Goal: Information Seeking & Learning: Learn about a topic

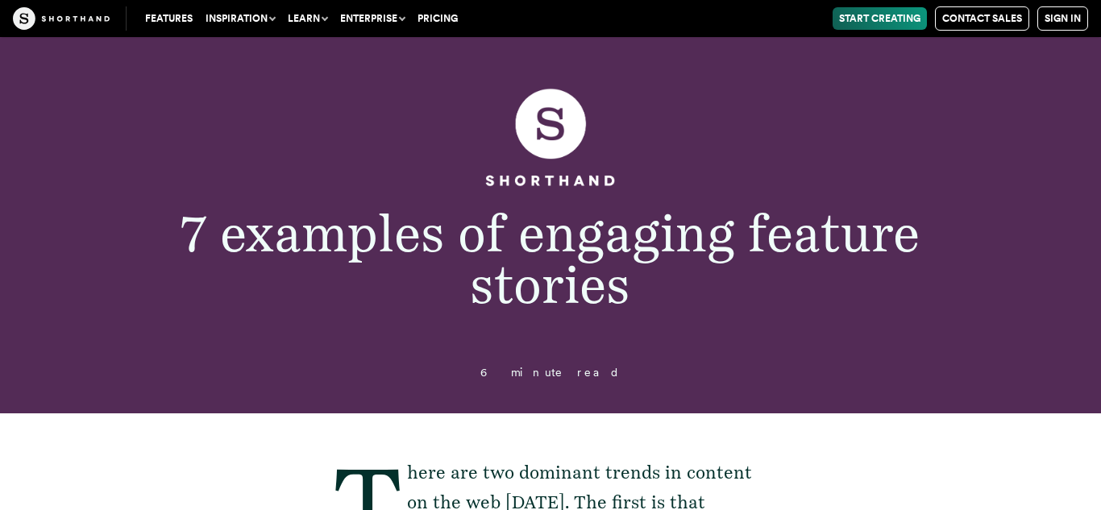
click at [0, 0] on button "Allow all cookies" at bounding box center [0, 0] width 0 height 0
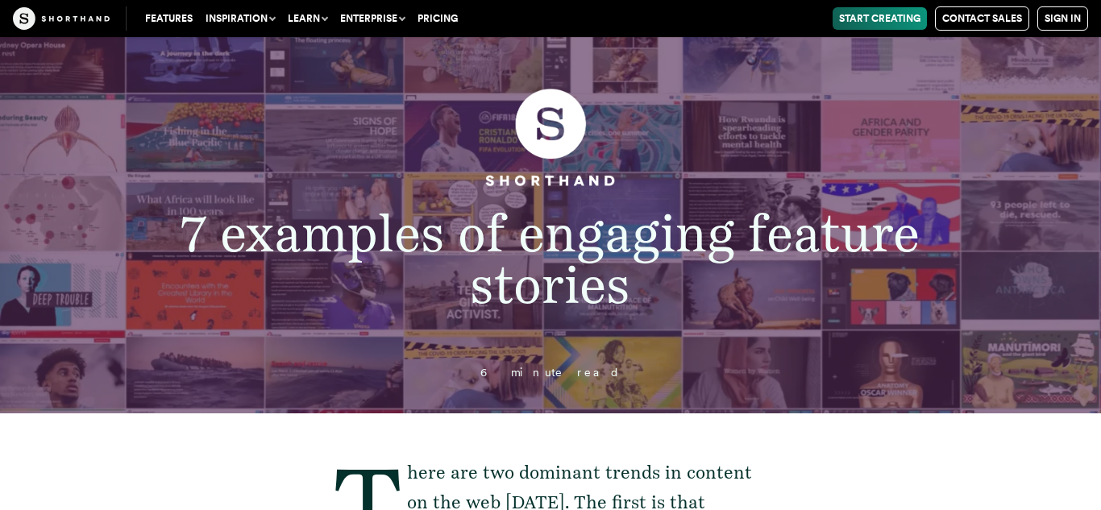
click at [0, 0] on button "Allow all cookies" at bounding box center [0, 0] width 0 height 0
click at [0, 0] on div "" at bounding box center [0, 0] width 0 height 0
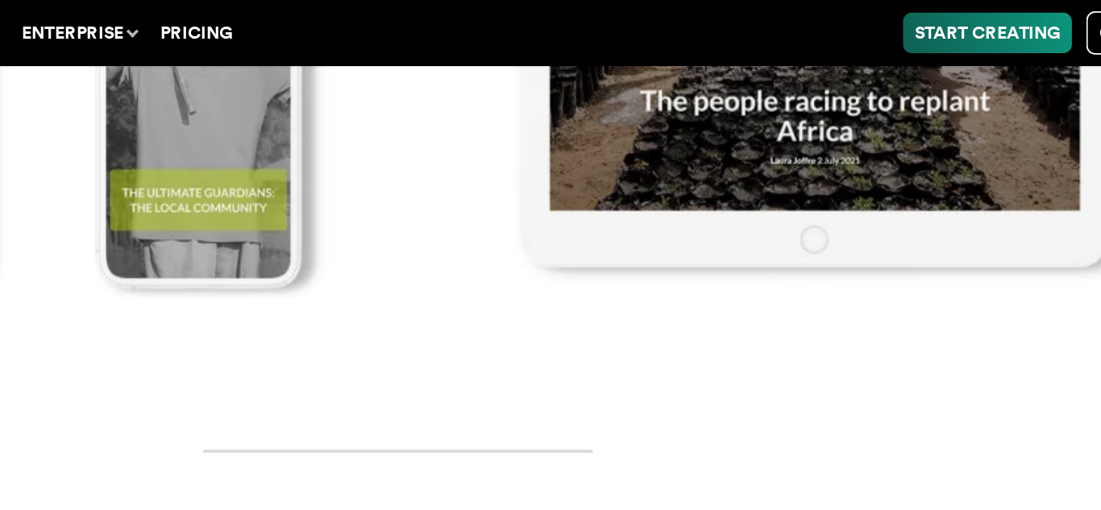
scroll to position [9334, 0]
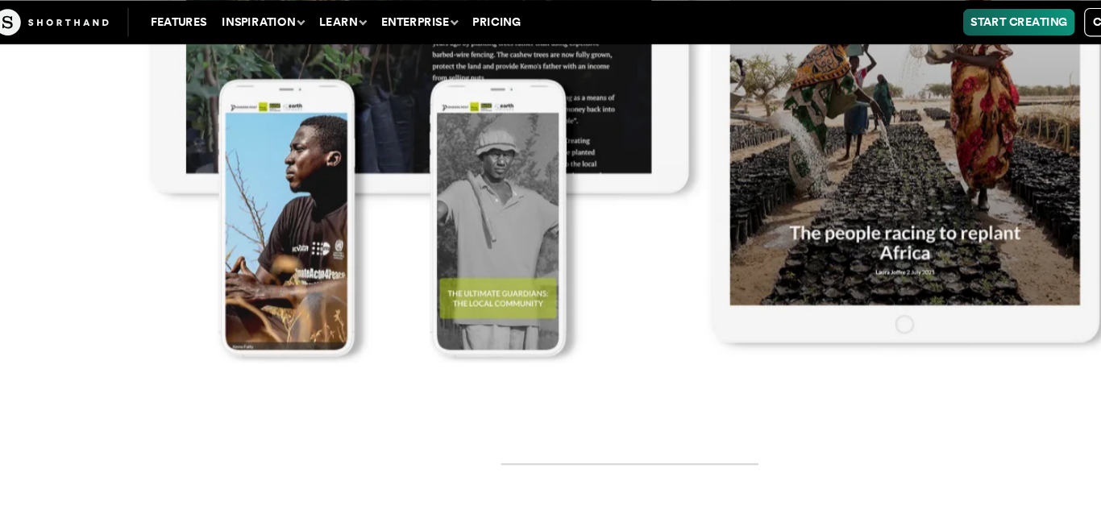
scroll to position [9191, 0]
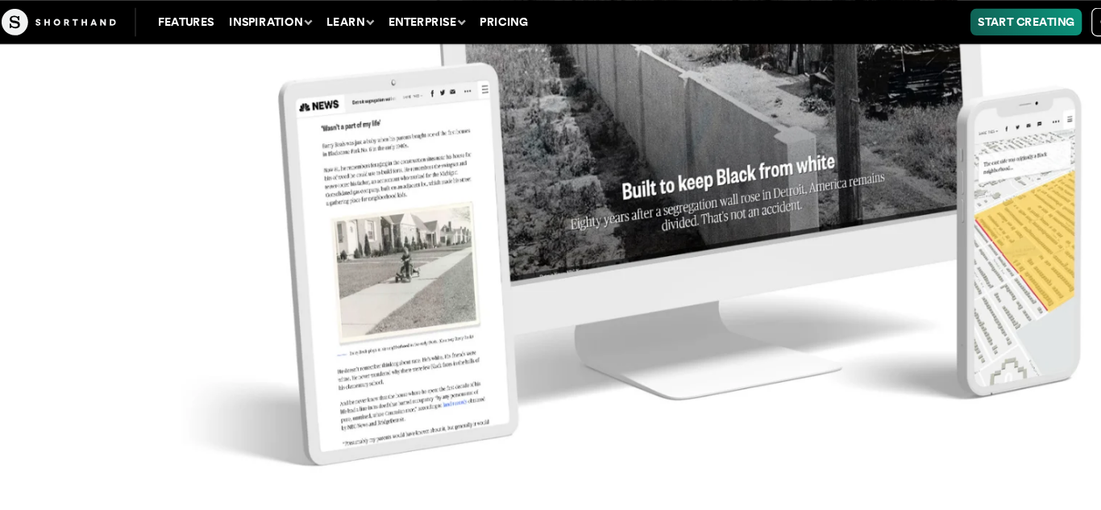
scroll to position [7725, 0]
